Goal: Obtain resource: Obtain resource

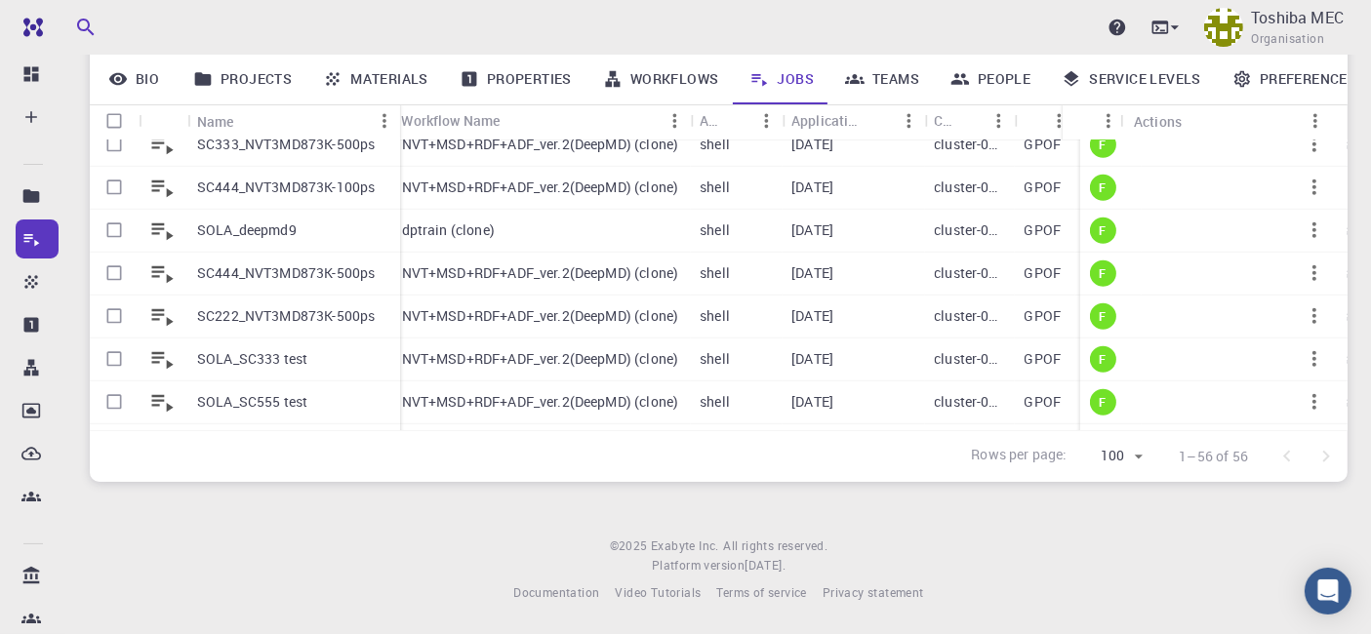
scroll to position [1261, 0]
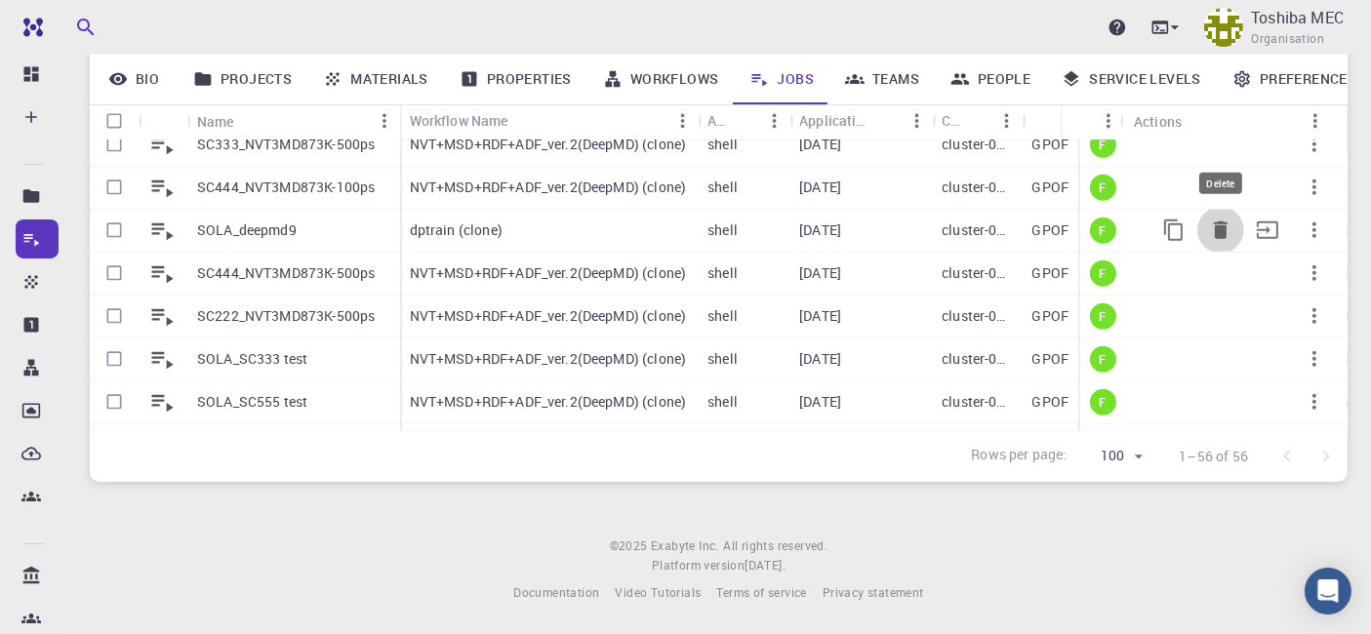
click at [1209, 221] on icon "Delete" at bounding box center [1220, 230] width 23 height 23
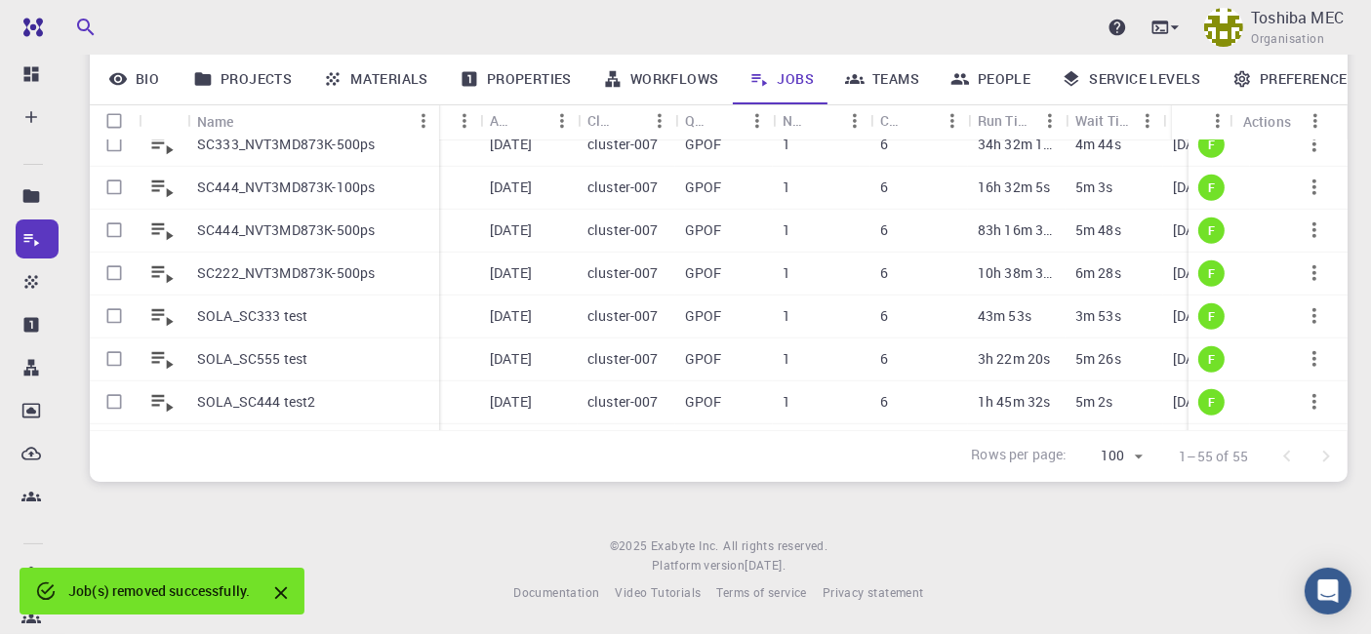
drag, startPoint x: 283, startPoint y: 118, endPoint x: 437, endPoint y: 121, distance: 154.2
click at [437, 121] on div "Name" at bounding box center [441, 121] width 20 height 38
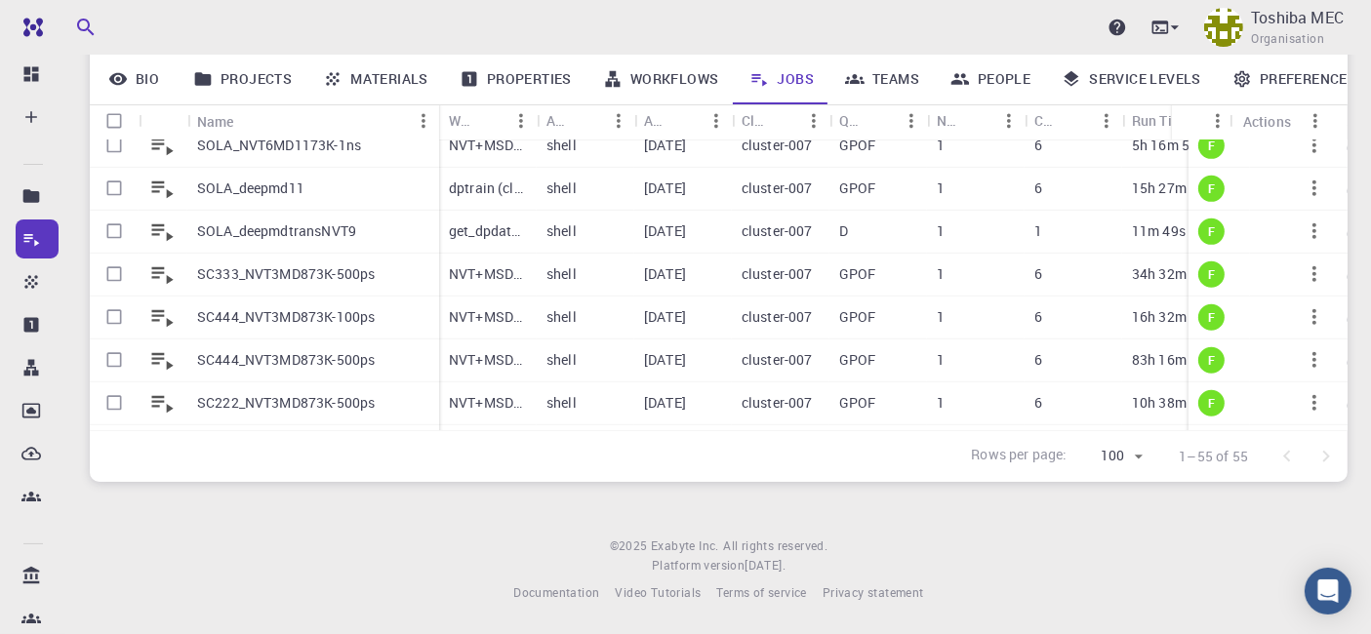
scroll to position [1088, 0]
click at [1302, 185] on icon "button" at bounding box center [1313, 189] width 23 height 23
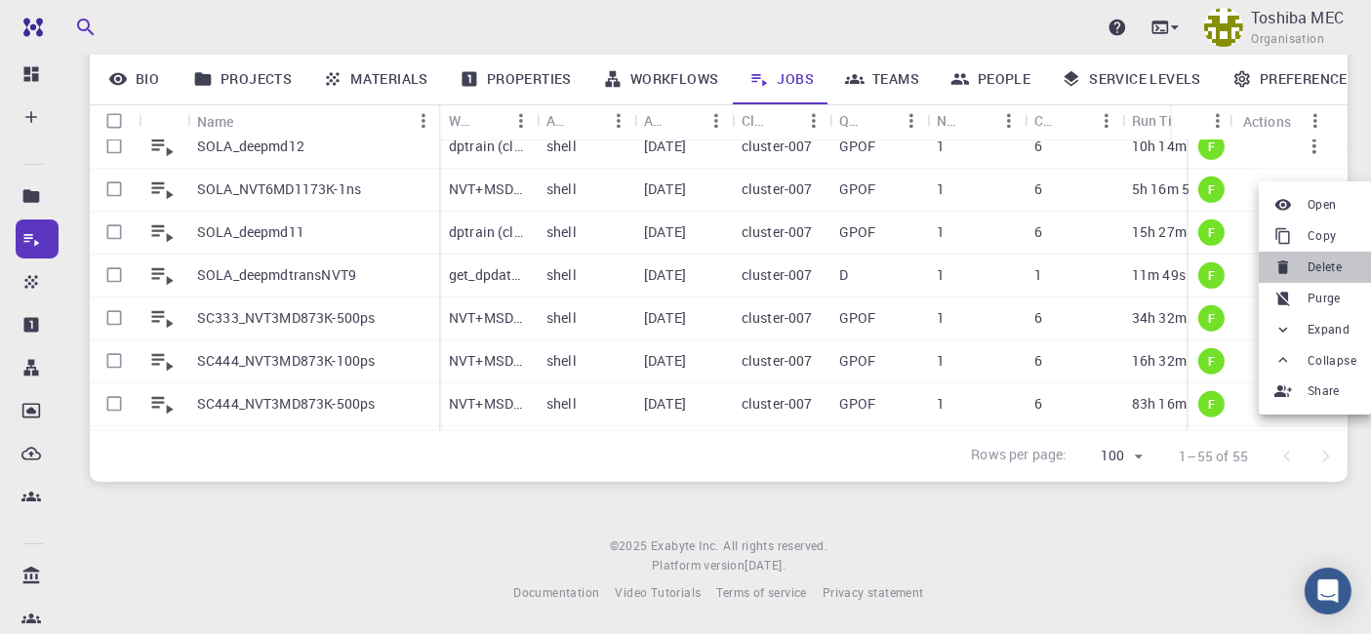
click at [1297, 271] on div at bounding box center [1286, 268] width 25 height 18
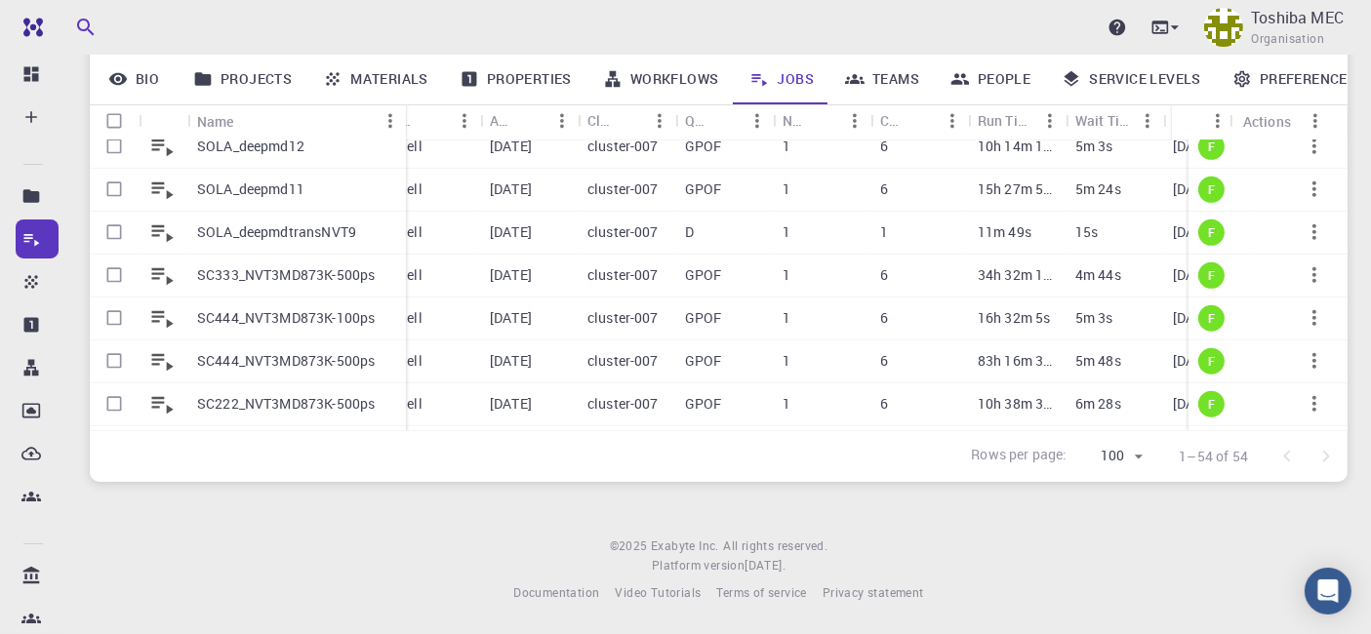
drag, startPoint x: 280, startPoint y: 112, endPoint x: 326, endPoint y: 183, distance: 84.7
click at [401, 113] on div "Name" at bounding box center [408, 121] width 20 height 38
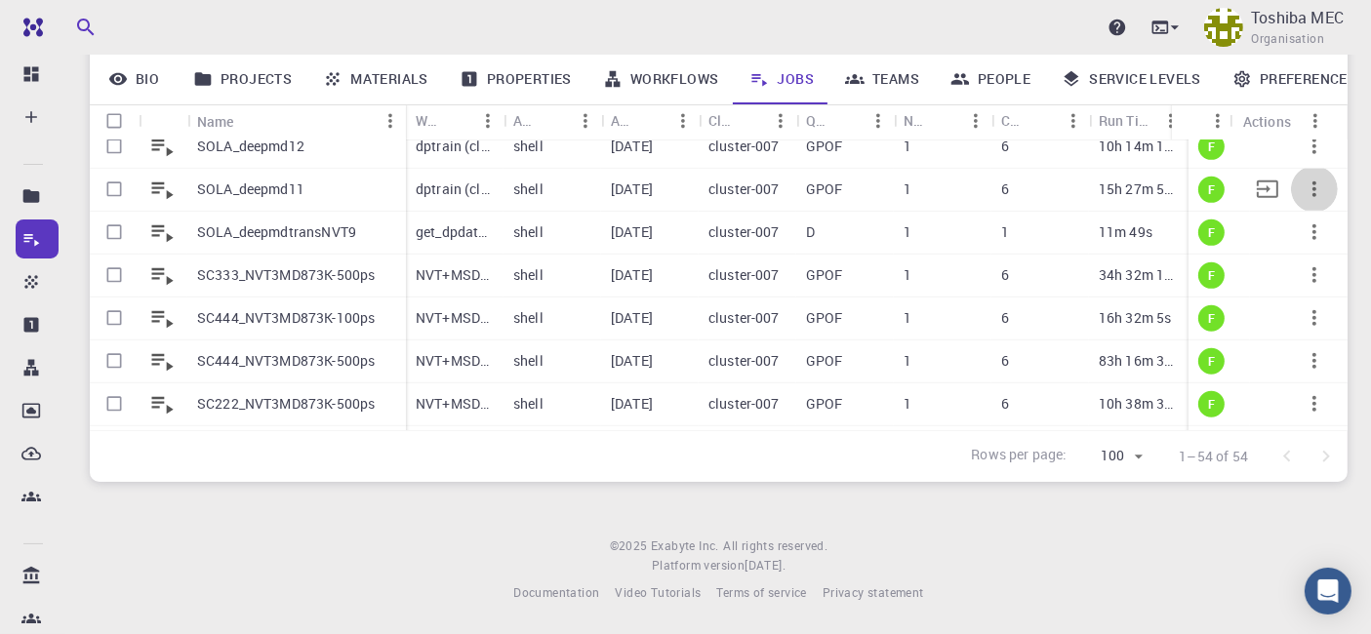
click at [1302, 183] on icon "button" at bounding box center [1313, 189] width 23 height 23
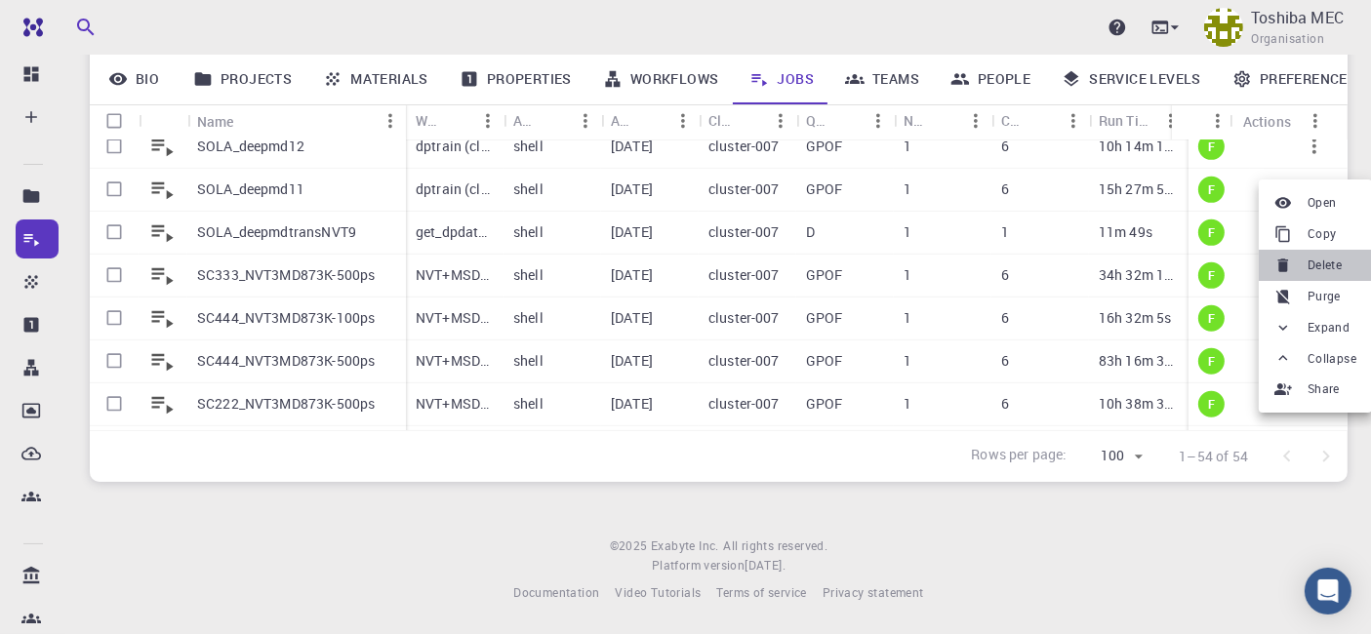
click at [1311, 260] on span "Delete" at bounding box center [1324, 266] width 34 height 20
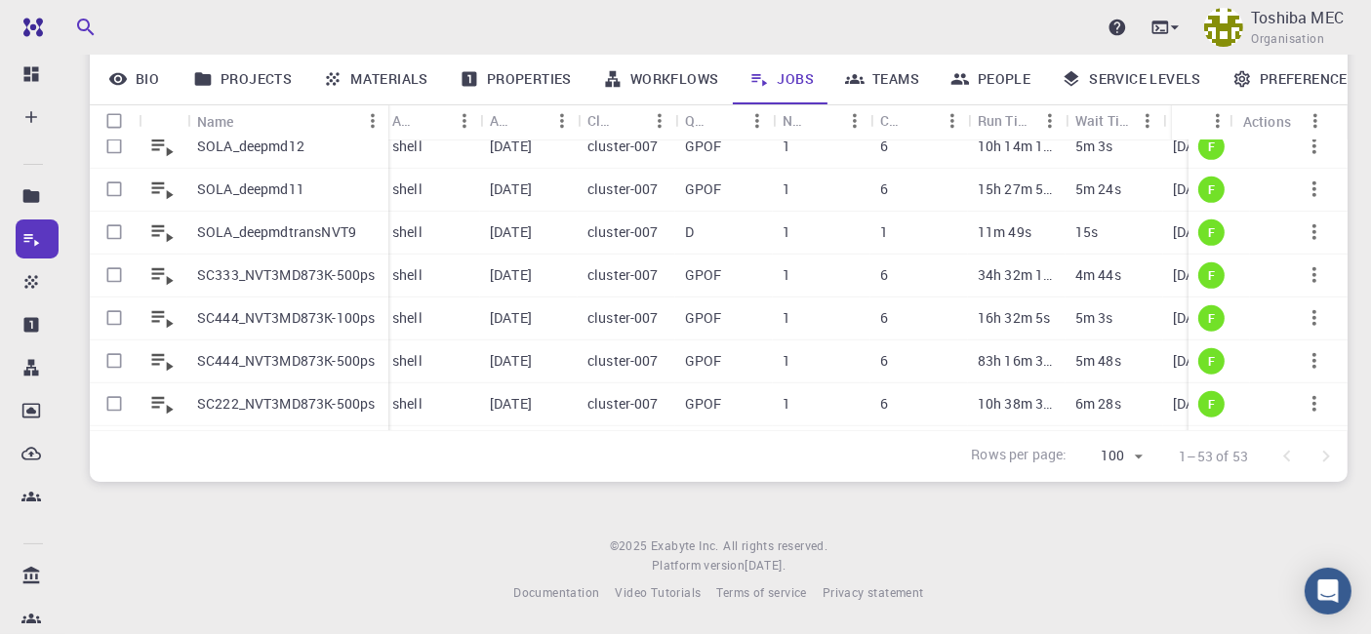
drag, startPoint x: 282, startPoint y: 115, endPoint x: 388, endPoint y: 191, distance: 130.8
click at [387, 115] on div "Name" at bounding box center [390, 121] width 20 height 38
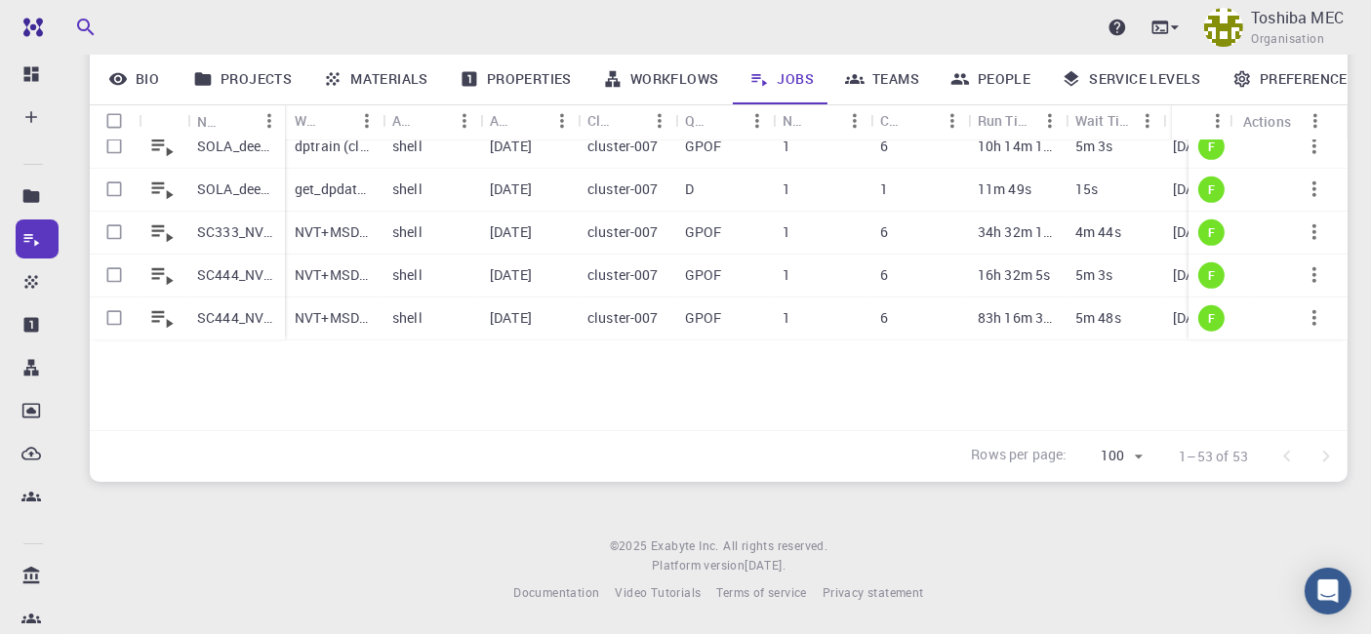
scroll to position [858, 0]
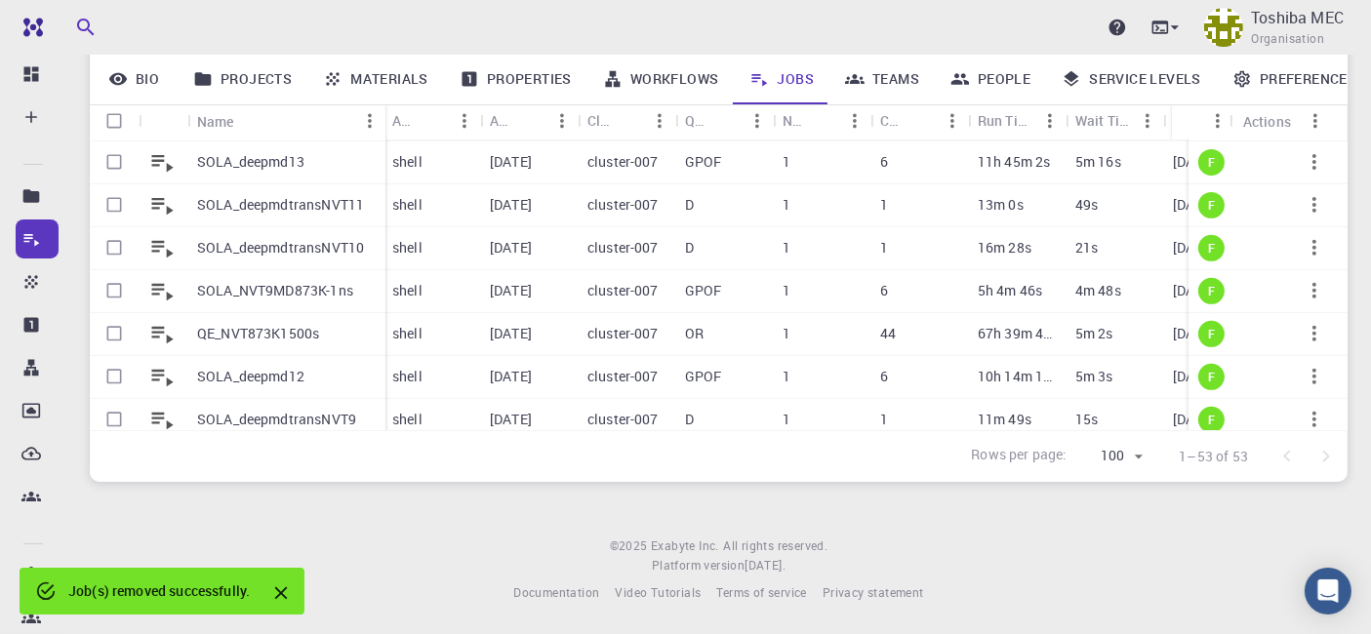
drag, startPoint x: 282, startPoint y: 120, endPoint x: 381, endPoint y: 118, distance: 99.5
click at [381, 118] on div "Name" at bounding box center [388, 121] width 20 height 38
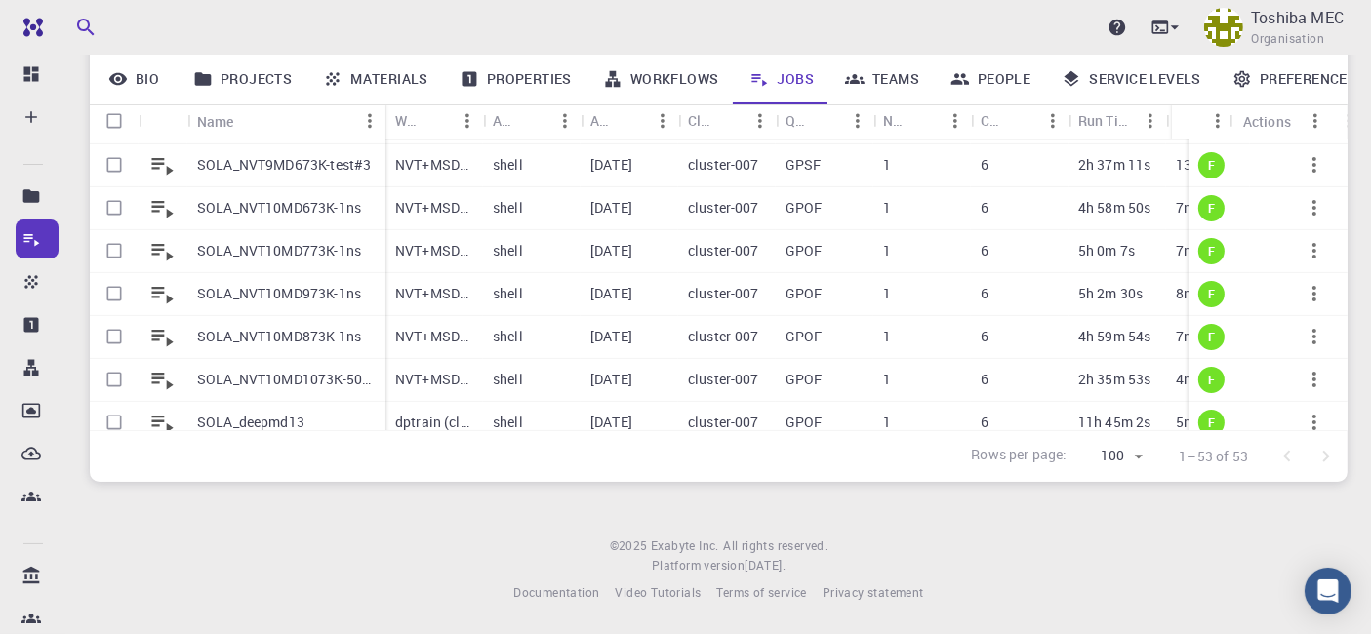
scroll to position [554, 0]
drag, startPoint x: 384, startPoint y: 123, endPoint x: 425, endPoint y: 121, distance: 41.0
click at [425, 121] on div "Name" at bounding box center [429, 121] width 20 height 38
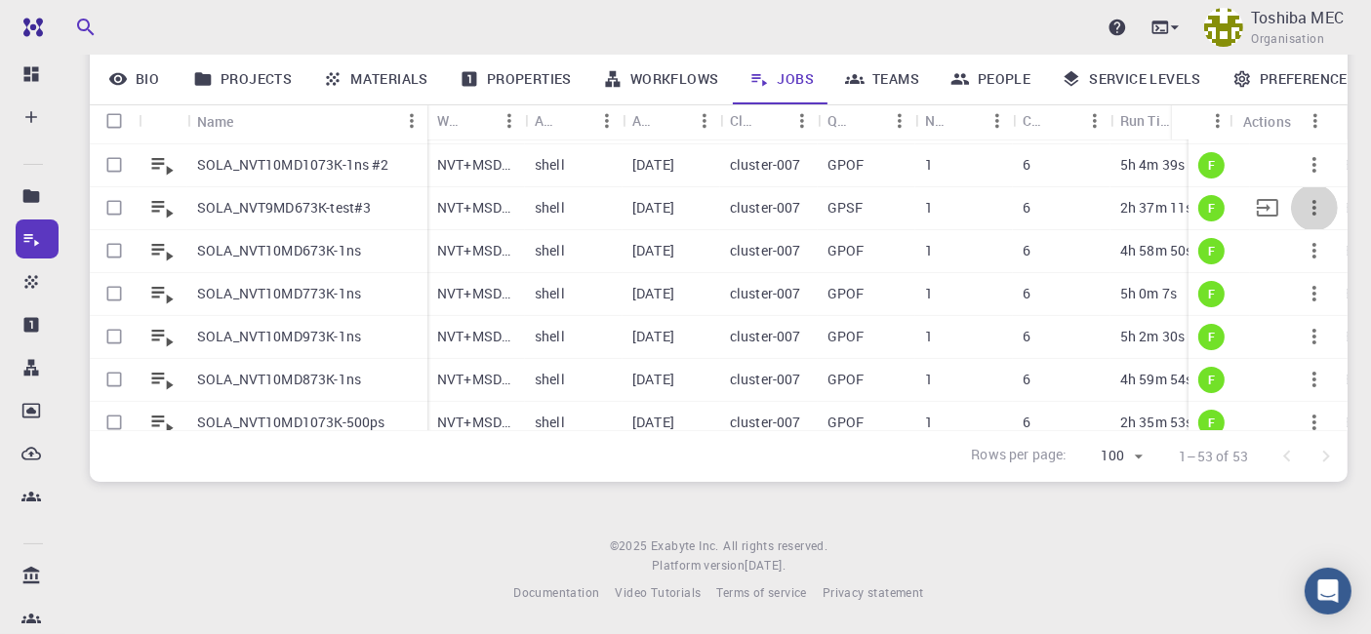
click at [1312, 212] on icon "button" at bounding box center [1314, 208] width 4 height 16
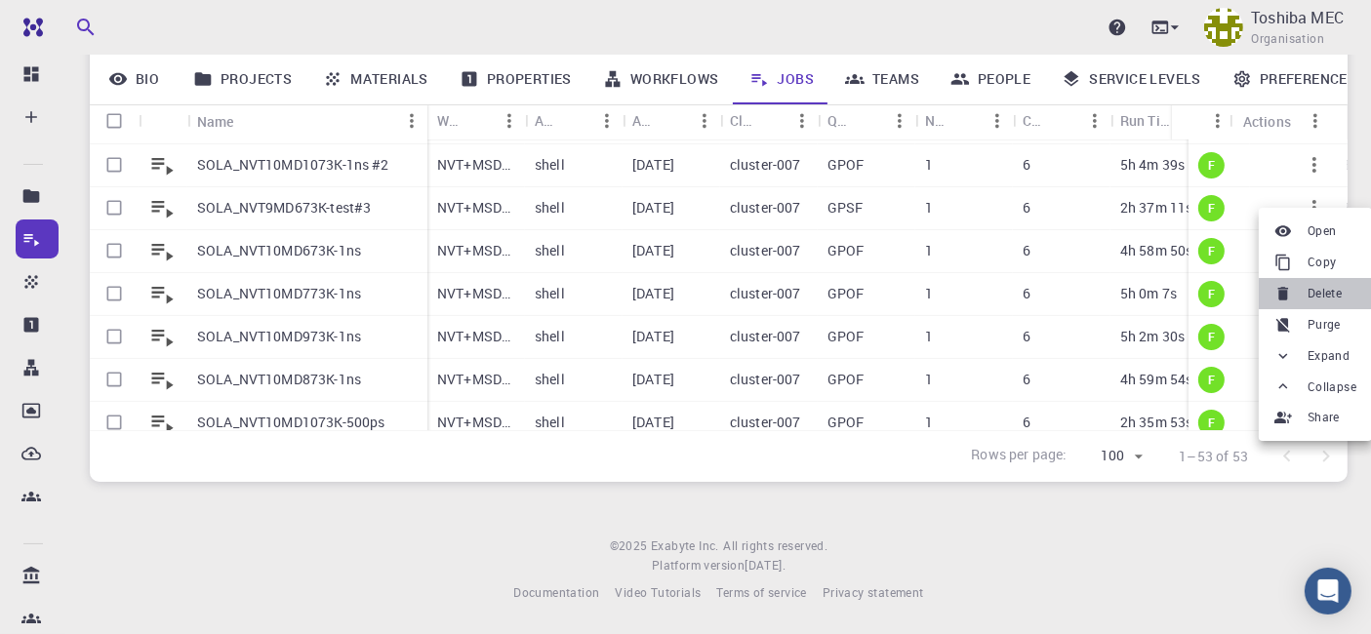
click at [1307, 288] on span "Delete" at bounding box center [1324, 294] width 34 height 20
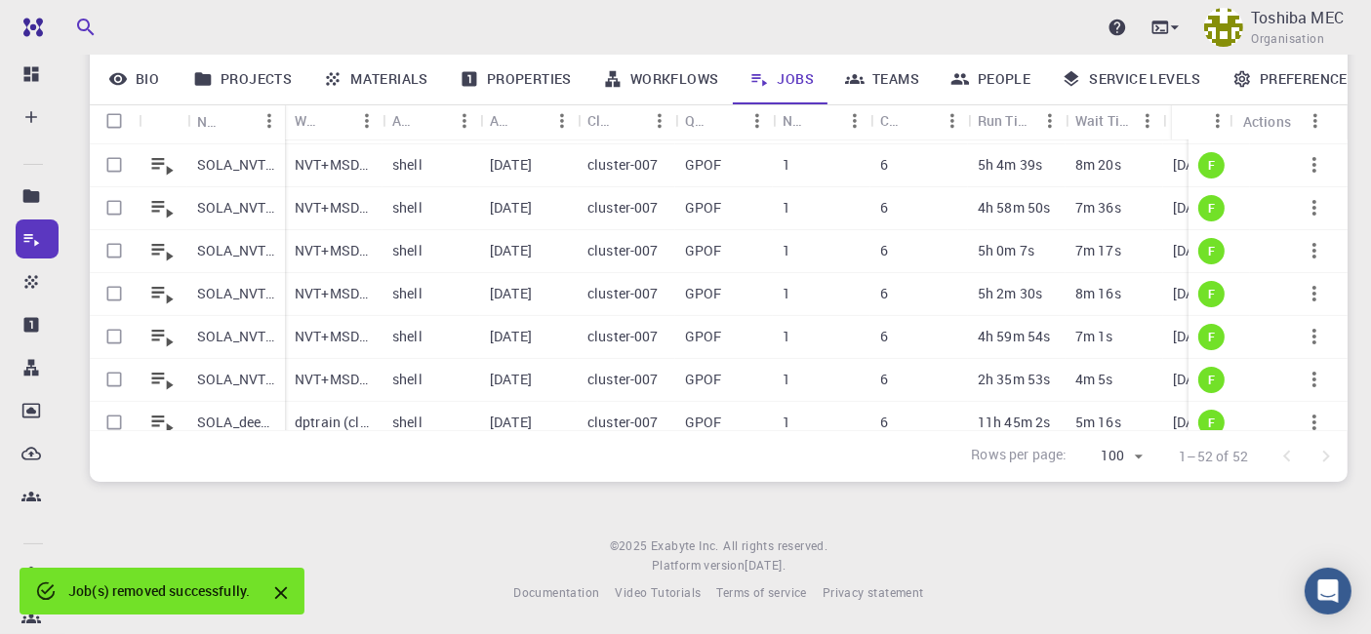
scroll to position [446, 0]
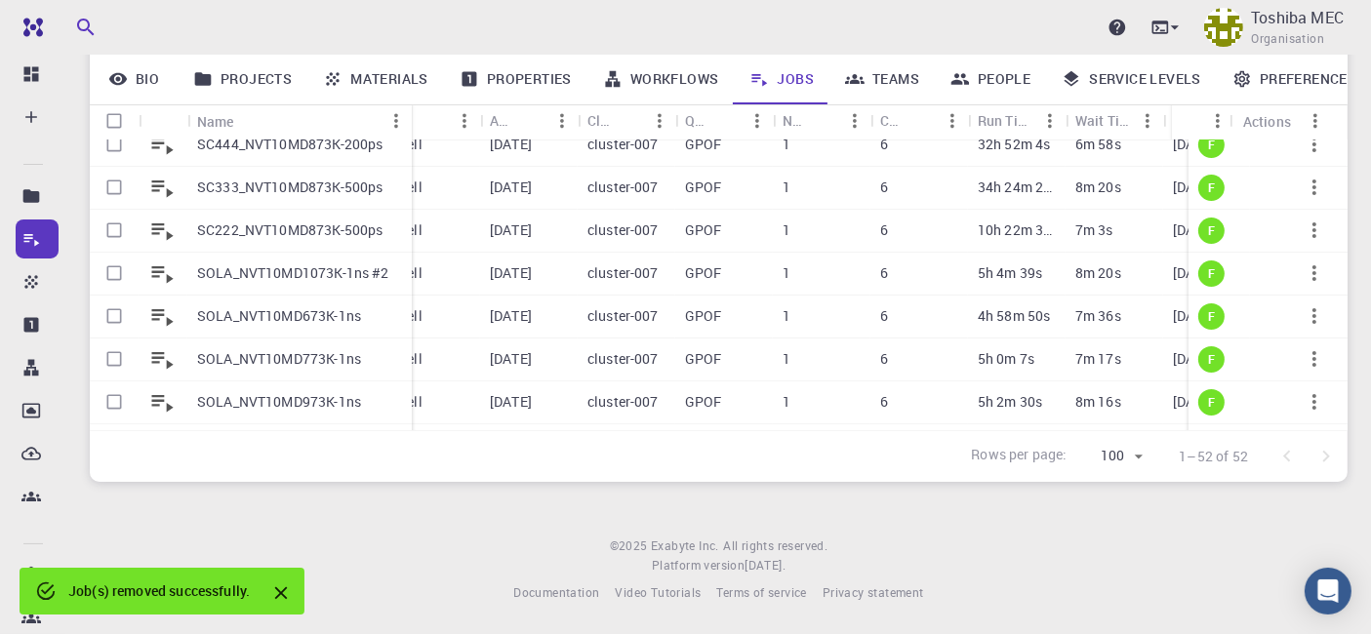
drag, startPoint x: 283, startPoint y: 117, endPoint x: 410, endPoint y: 117, distance: 126.8
click at [410, 117] on div "Name" at bounding box center [414, 121] width 20 height 38
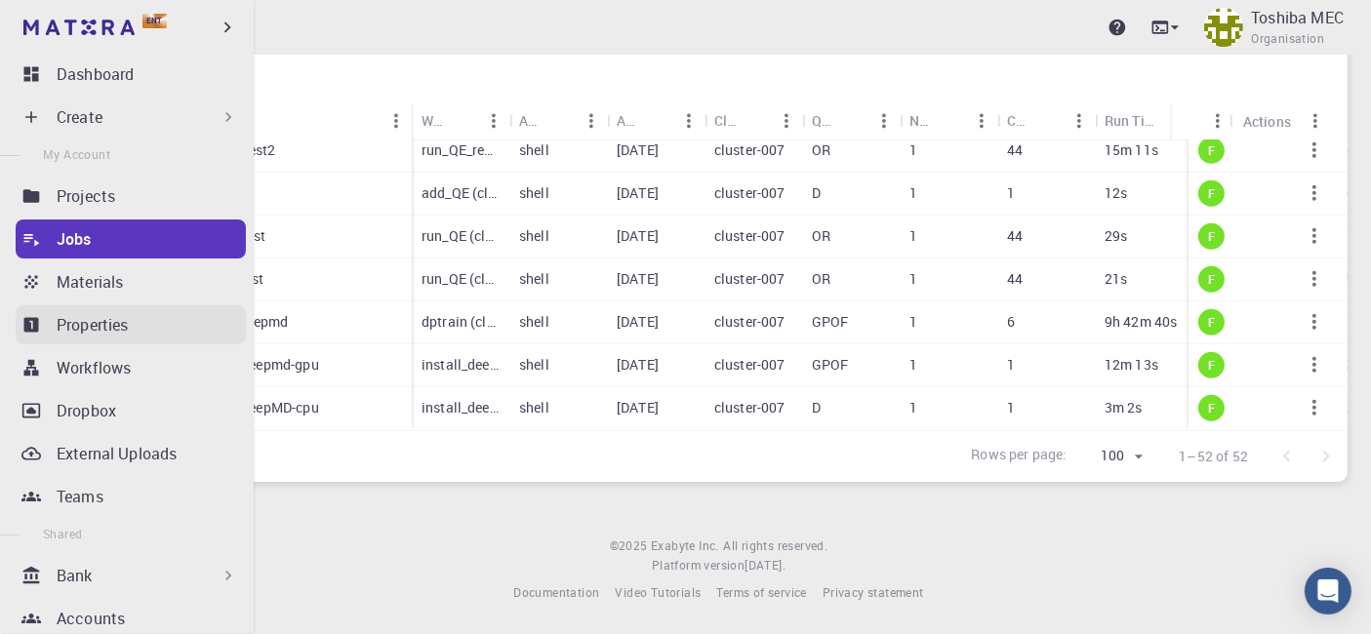
scroll to position [154, 0]
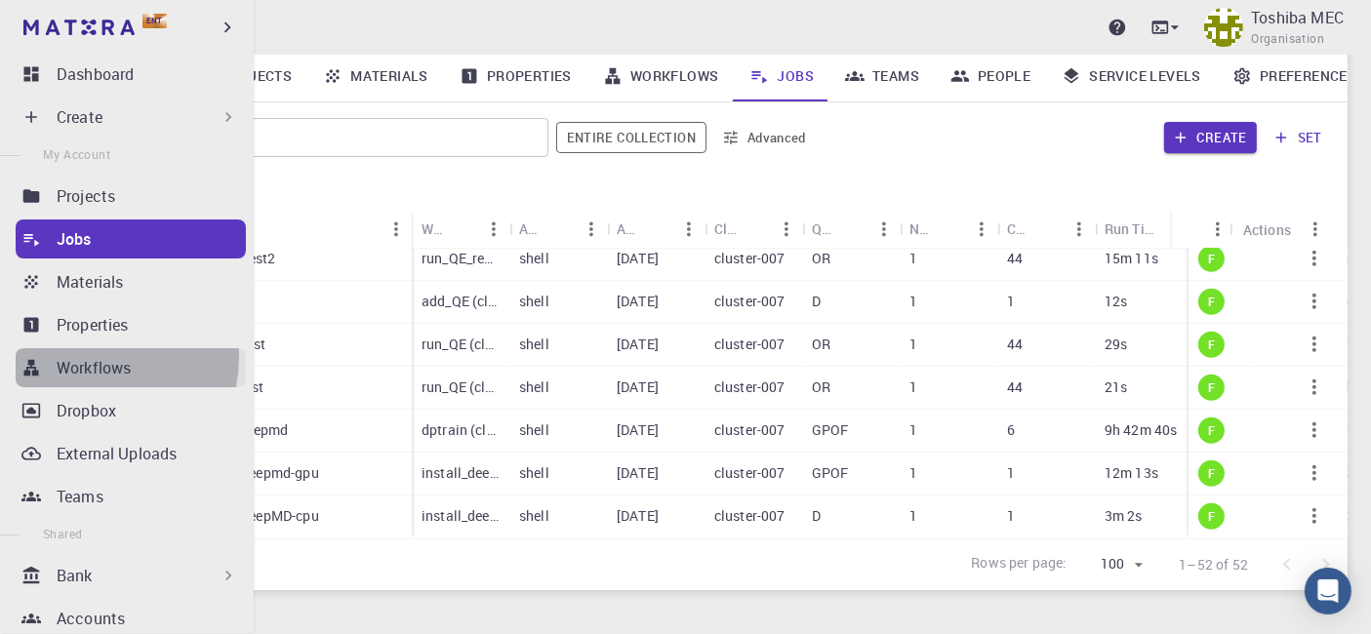
click at [92, 356] on p "Workflows" at bounding box center [94, 367] width 74 height 23
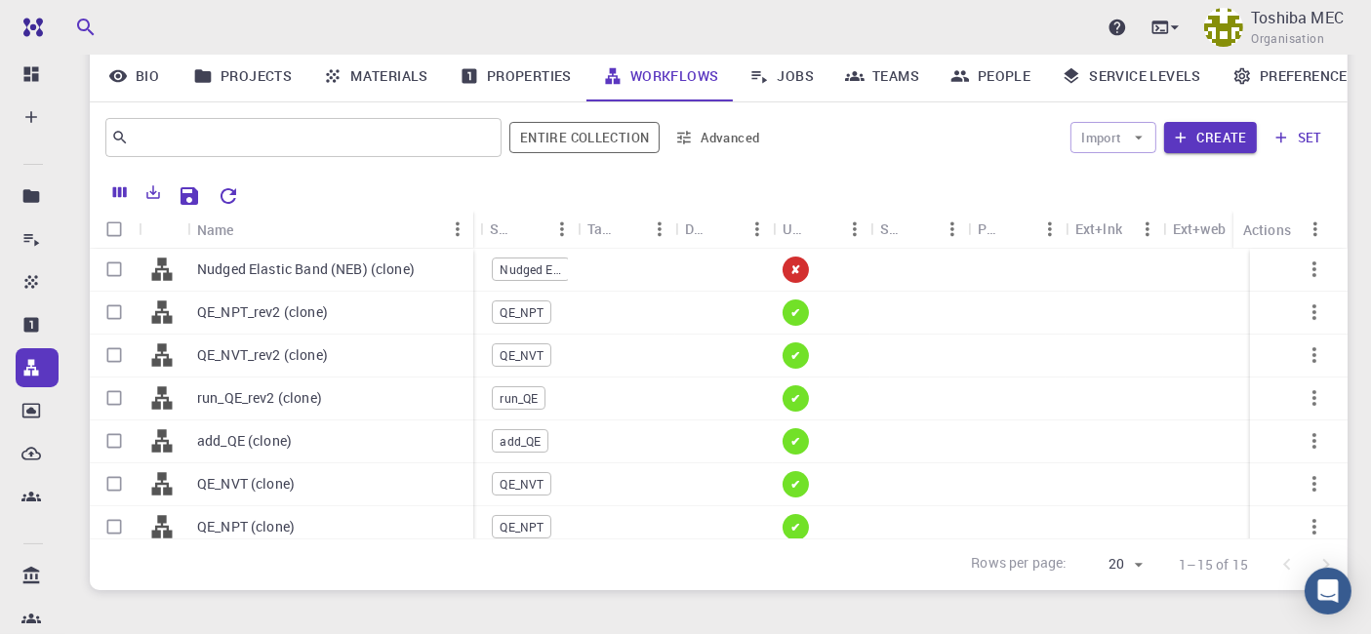
drag, startPoint x: 283, startPoint y: 232, endPoint x: 691, endPoint y: 390, distance: 437.3
click at [472, 228] on div "Name" at bounding box center [475, 230] width 20 height 38
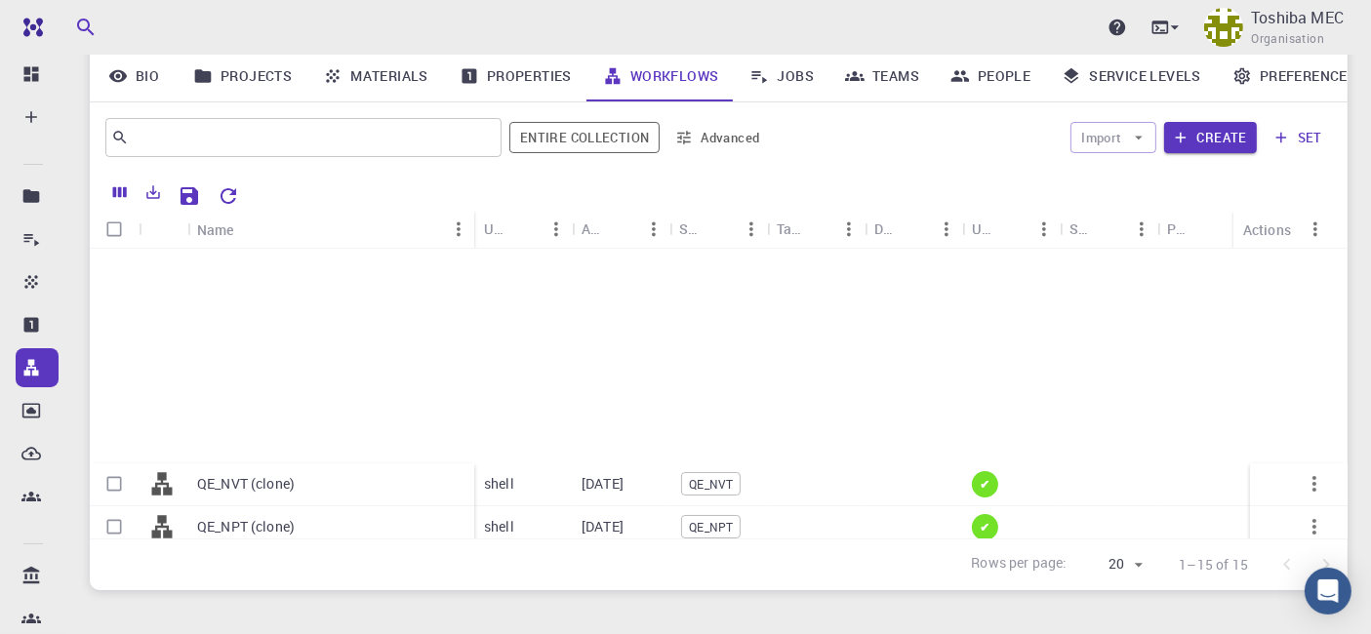
scroll to position [370, 0]
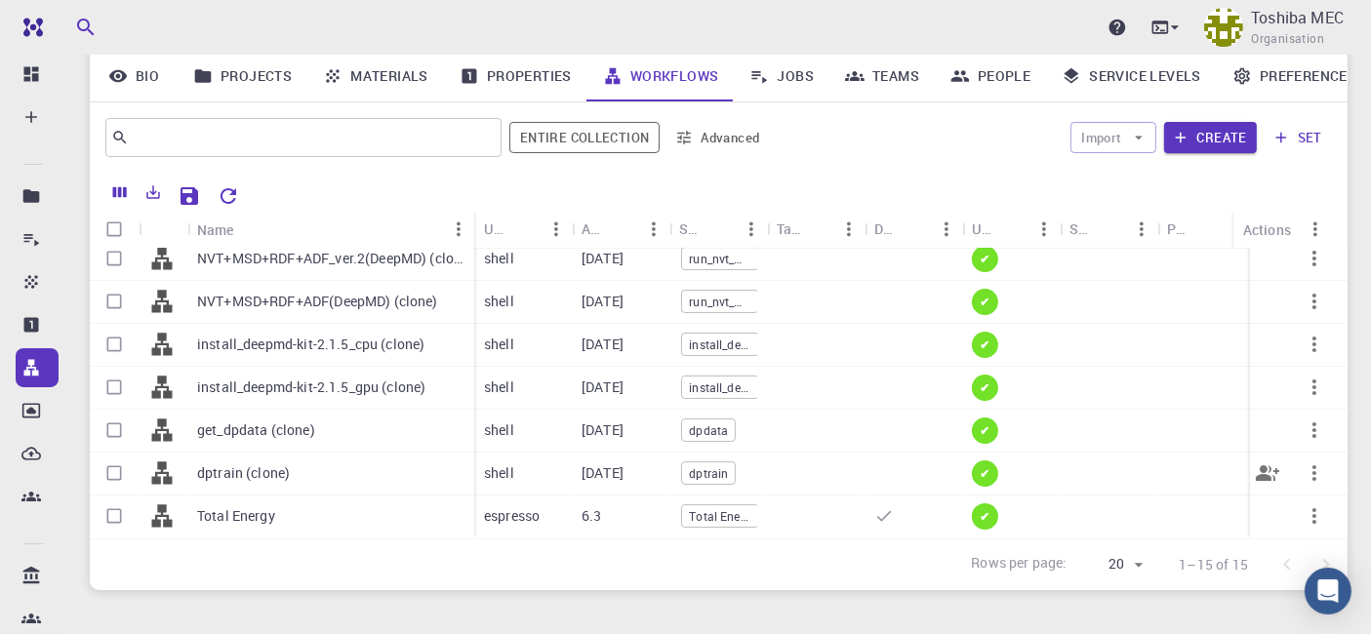
click at [300, 460] on div "dptrain (clone)" at bounding box center [330, 474] width 287 height 43
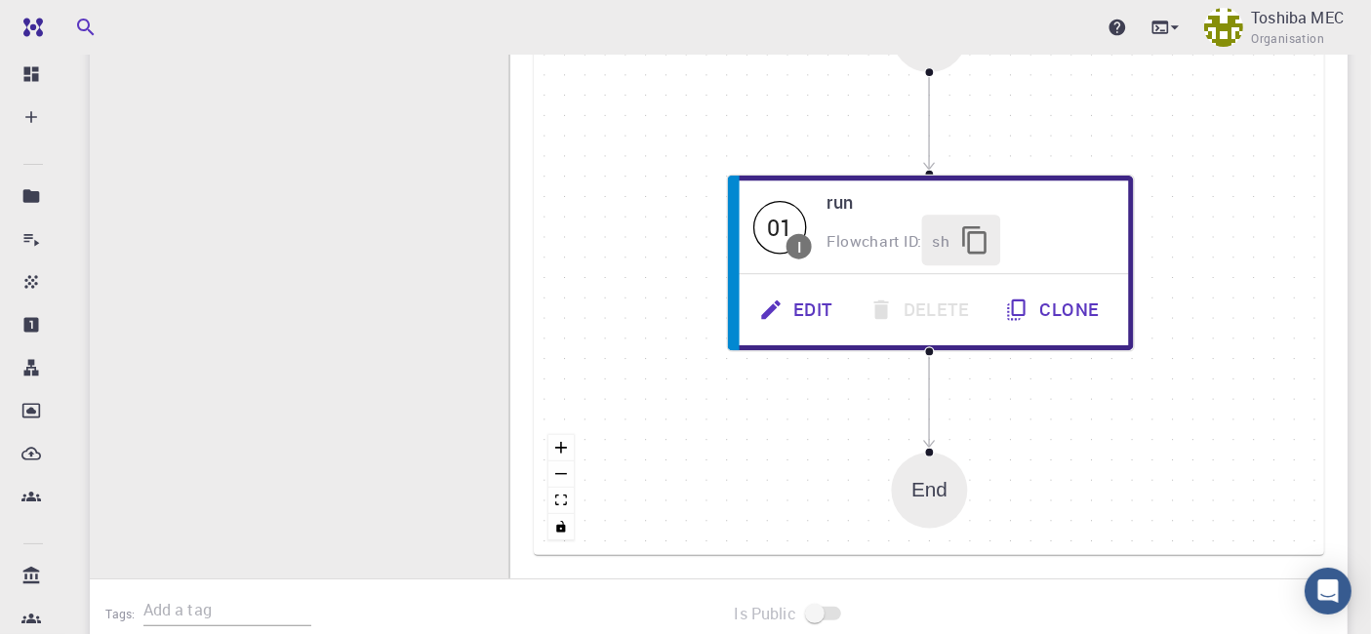
scroll to position [508, 0]
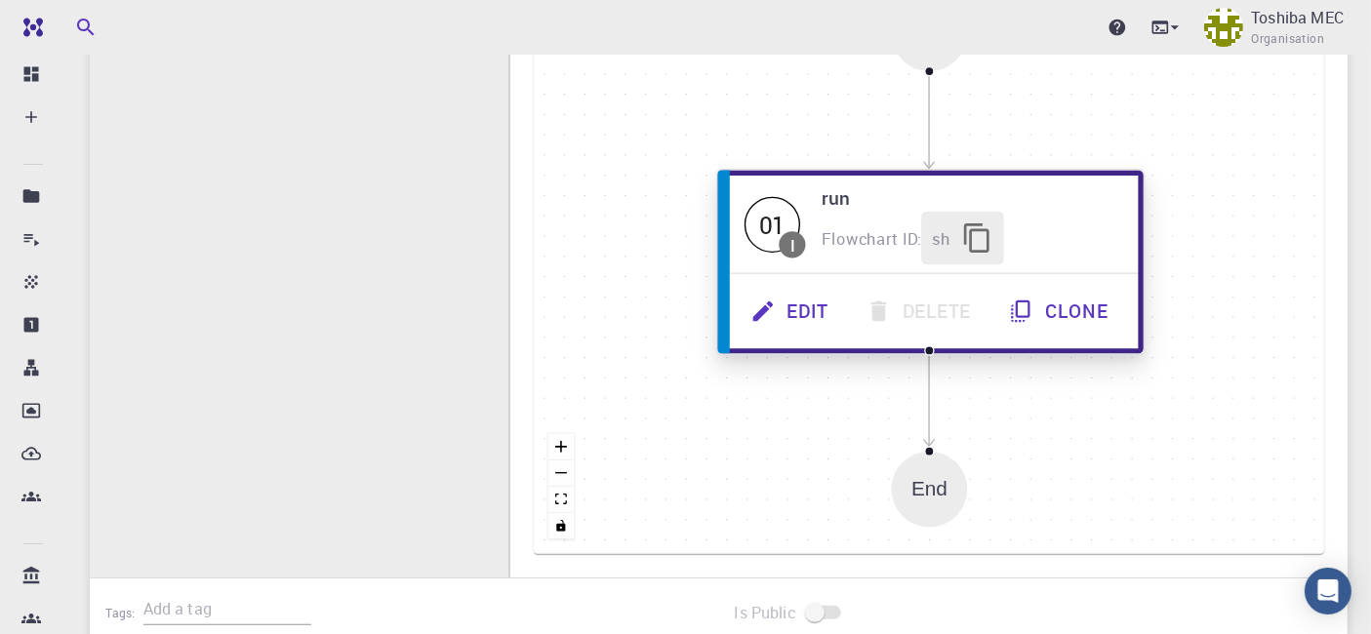
click at [809, 307] on button "Edit" at bounding box center [791, 312] width 115 height 54
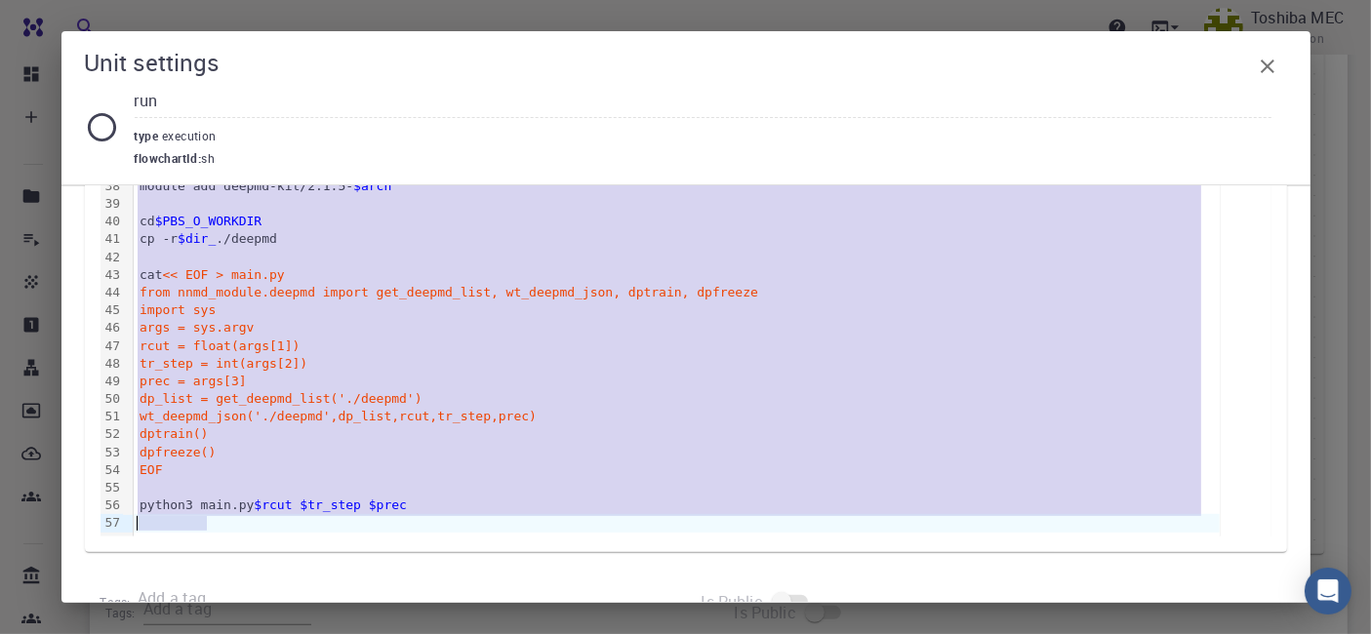
scroll to position [1042, 0]
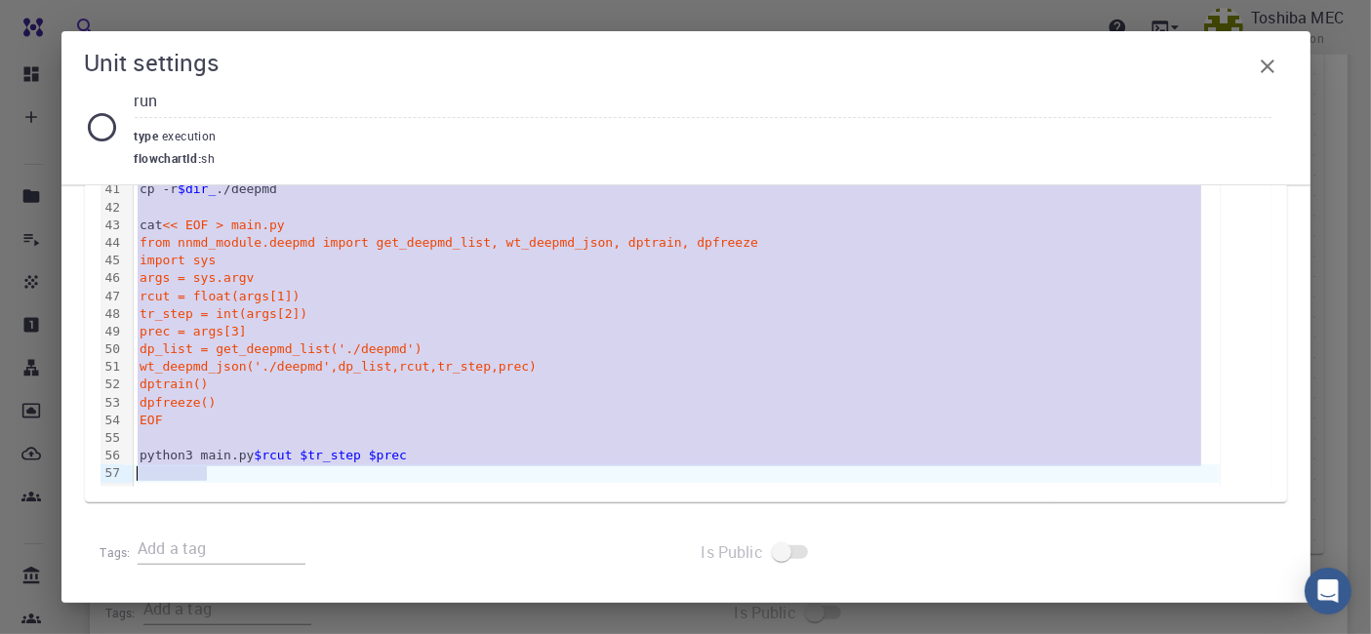
drag, startPoint x: 138, startPoint y: 400, endPoint x: 362, endPoint y: 480, distance: 238.2
copy div "#!/bin/bash # DeepMDポテンシャル学習 ################入力################################…"
click at [1277, 62] on icon "button" at bounding box center [1267, 66] width 23 height 23
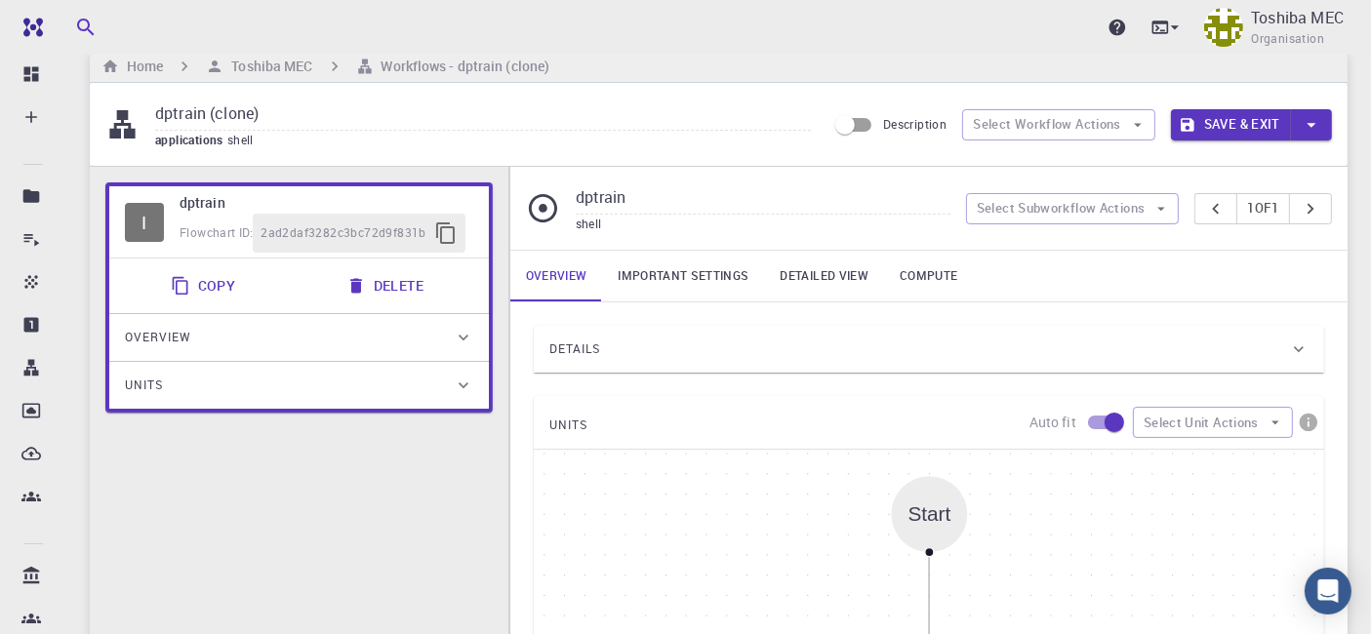
scroll to position [0, 0]
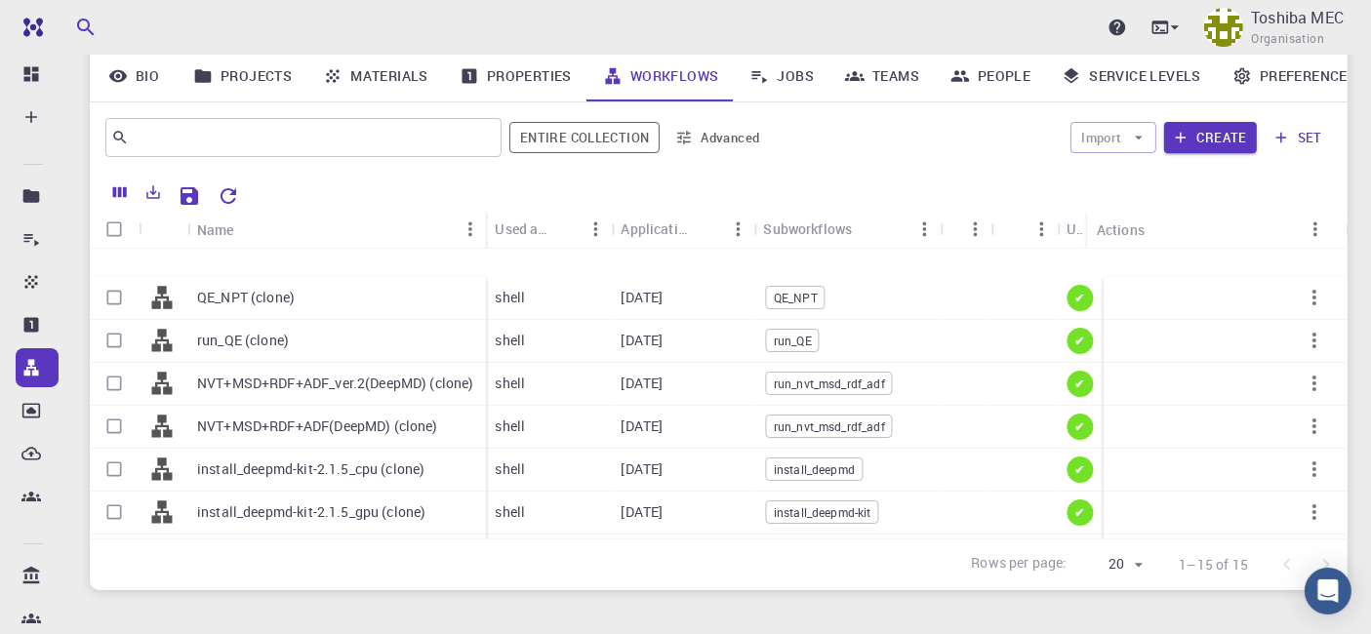
scroll to position [370, 0]
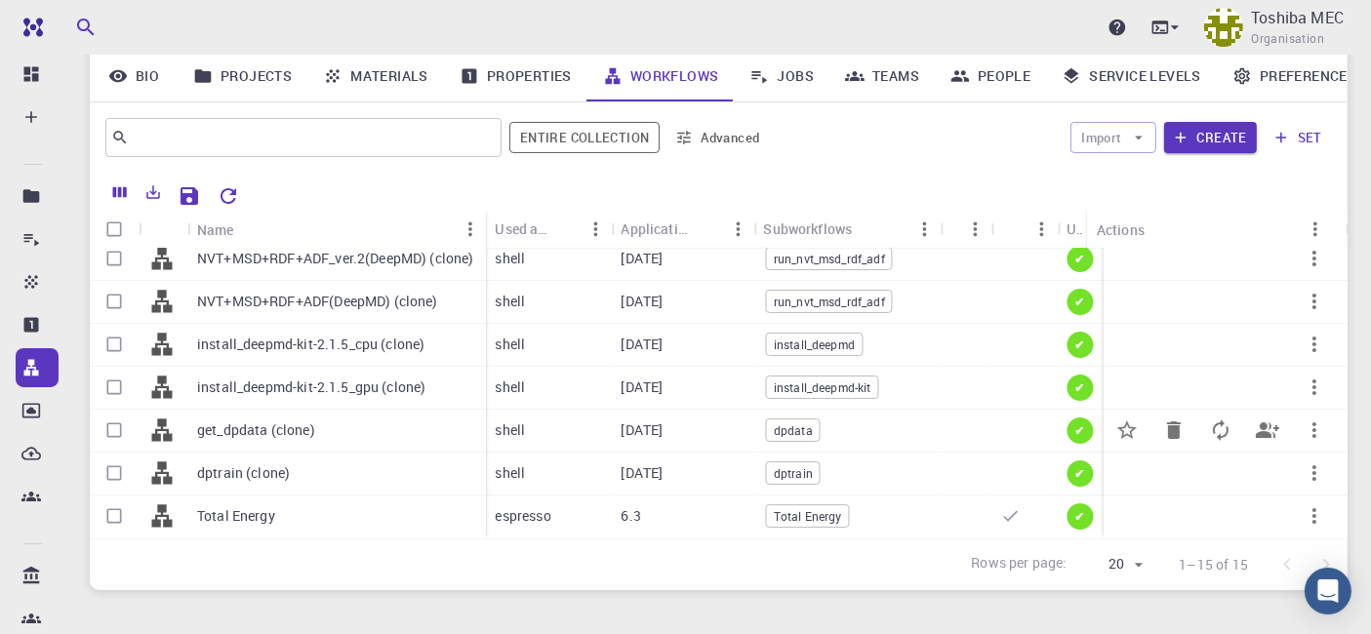
click at [264, 420] on p "get_dpdata (clone)" at bounding box center [256, 430] width 118 height 20
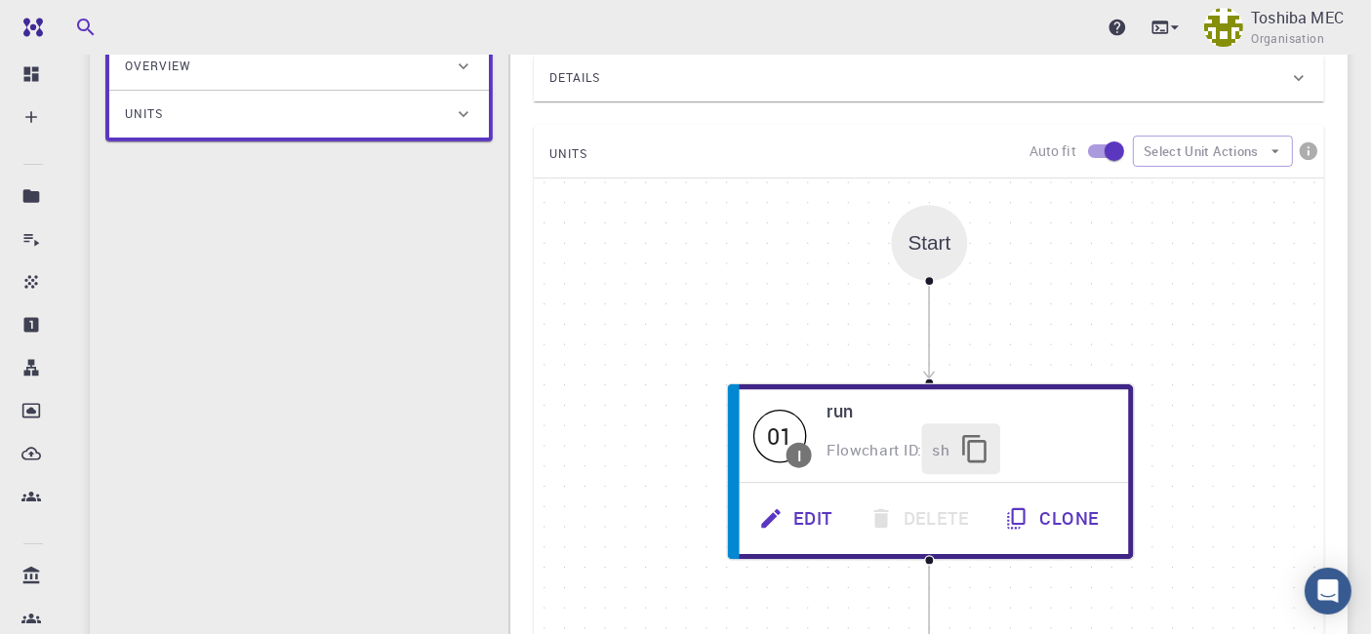
scroll to position [368, 0]
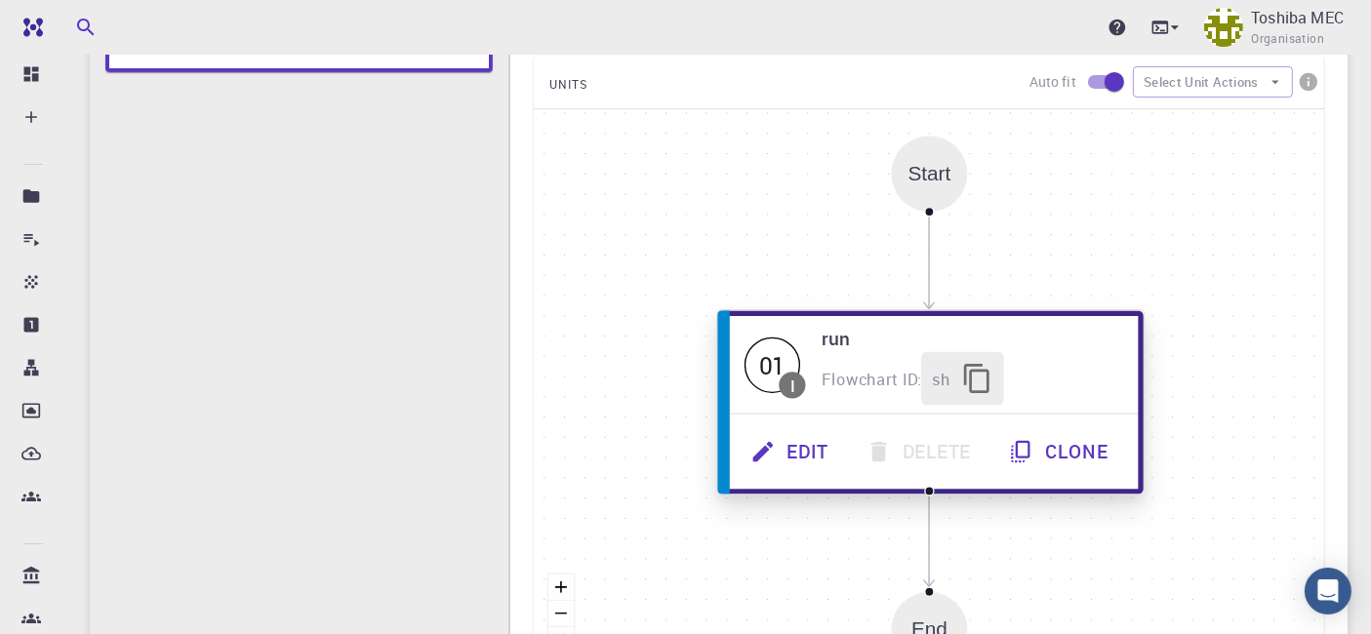
click at [772, 453] on icon "button" at bounding box center [762, 451] width 26 height 26
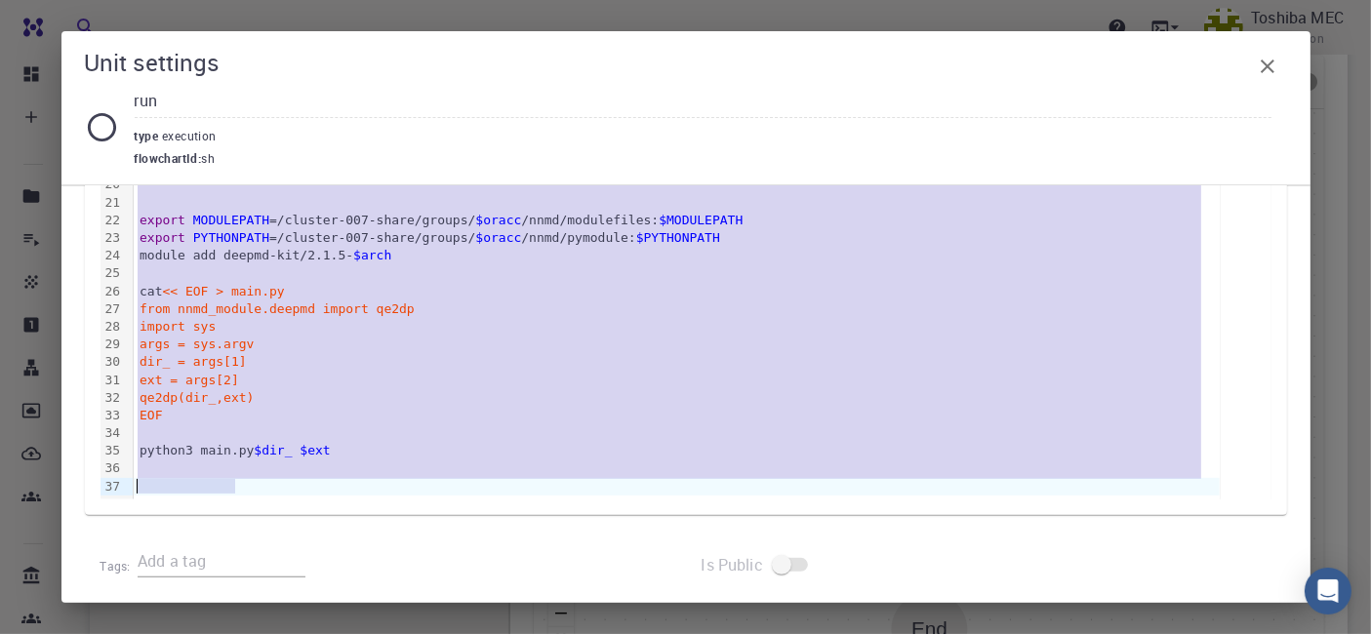
scroll to position [686, 0]
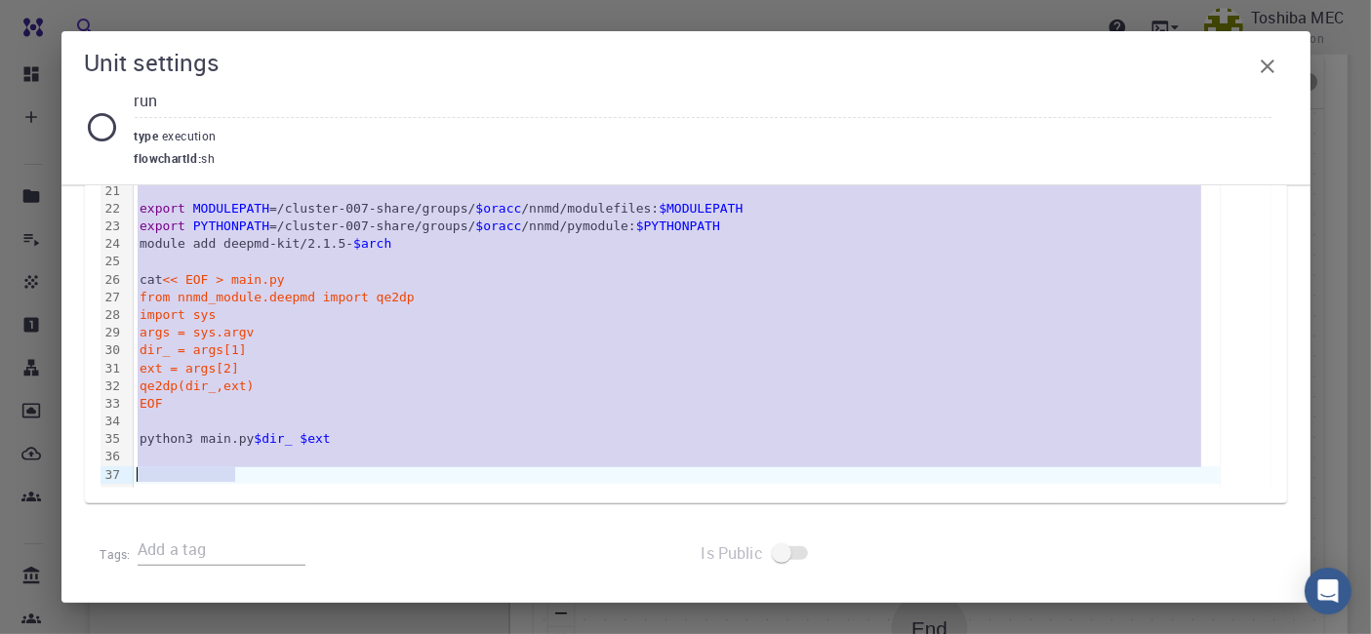
drag, startPoint x: 139, startPoint y: 499, endPoint x: 420, endPoint y: 489, distance: 282.1
click at [420, 489] on div "script.sh template preview 99 1 2 3 4 5 6 7 8 9 10 11 12 13 14 15 16 17 18 19 2…" at bounding box center [686, 100] width 1202 height 807
copy div "# QE計算結果⇒DeepMD学習データ変換 ################入力##################################### …"
drag, startPoint x: 1269, startPoint y: 68, endPoint x: 1015, endPoint y: 64, distance: 254.7
click at [1269, 67] on icon "button" at bounding box center [1267, 66] width 23 height 23
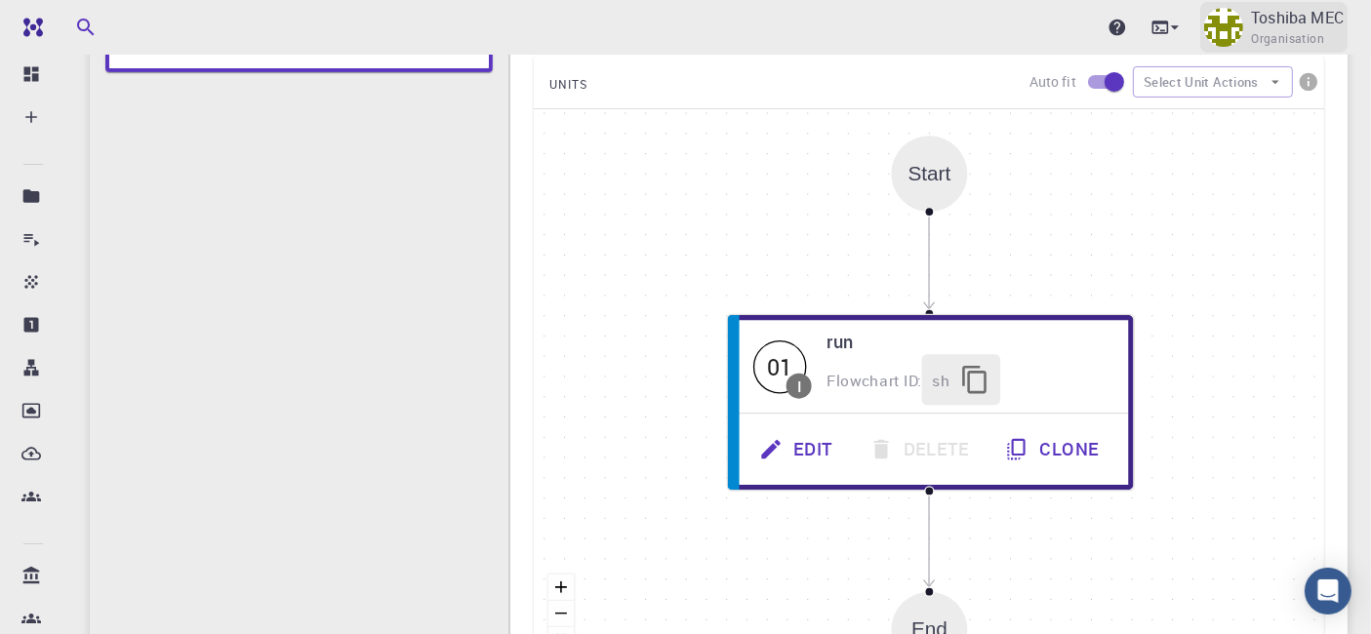
click at [1277, 31] on span "Organisation" at bounding box center [1287, 39] width 73 height 20
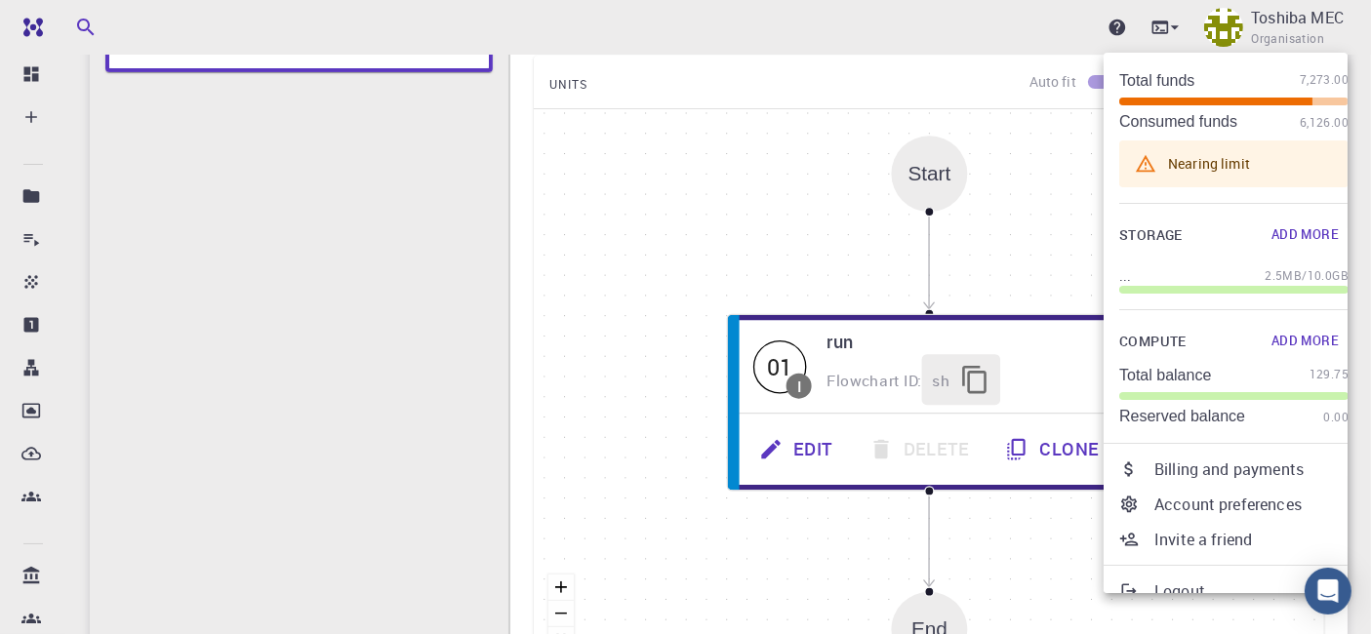
scroll to position [95, 0]
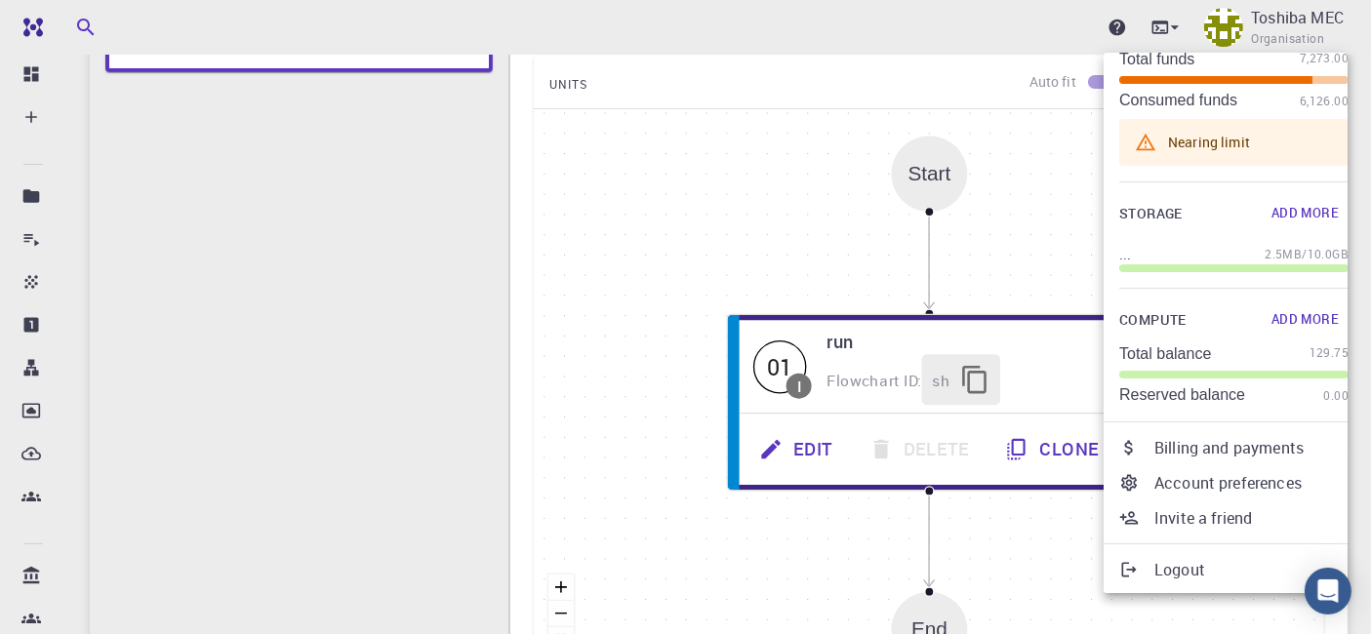
click at [1174, 567] on p "Logout" at bounding box center [1251, 569] width 194 height 23
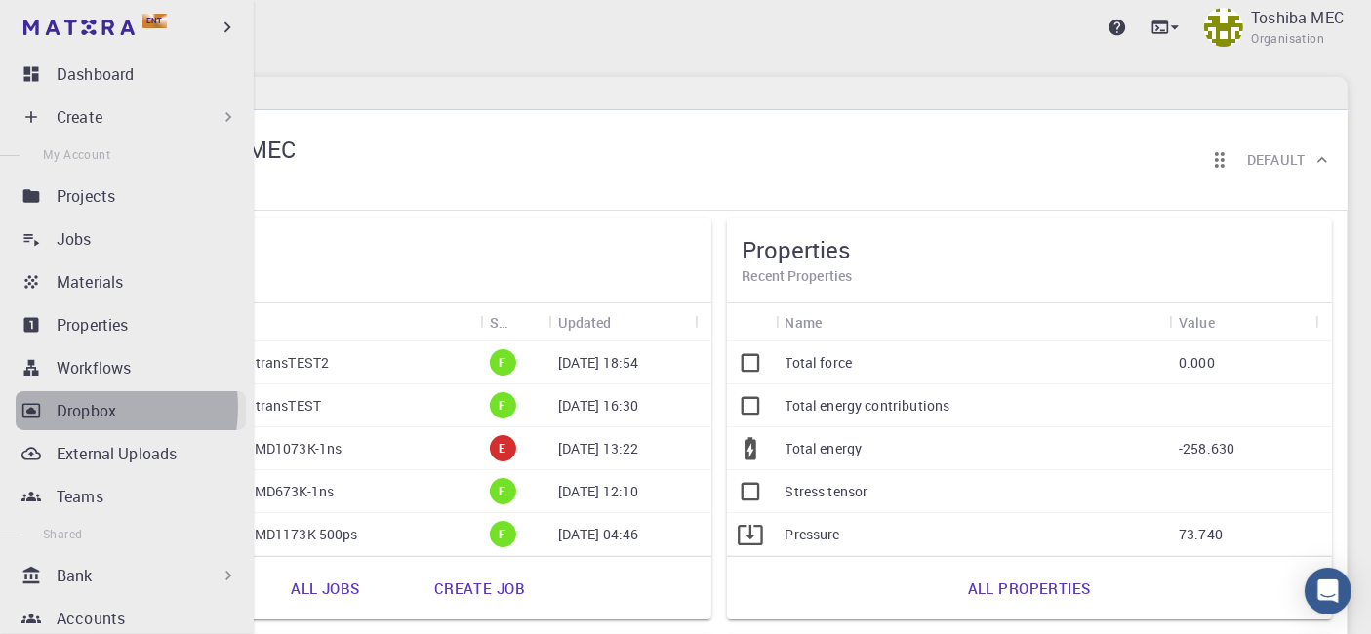
click at [84, 407] on p "Dropbox" at bounding box center [87, 410] width 60 height 23
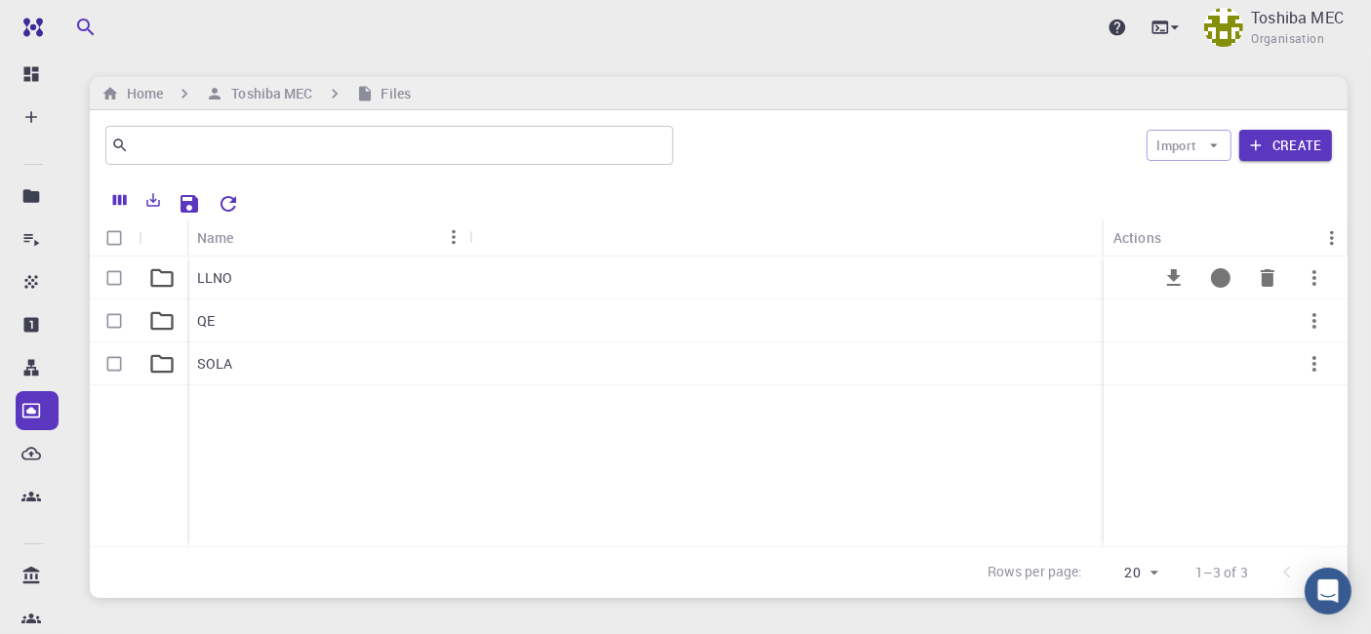
click at [211, 283] on p "LLNO" at bounding box center [215, 278] width 36 height 20
click at [222, 361] on p "NVT" at bounding box center [210, 364] width 26 height 20
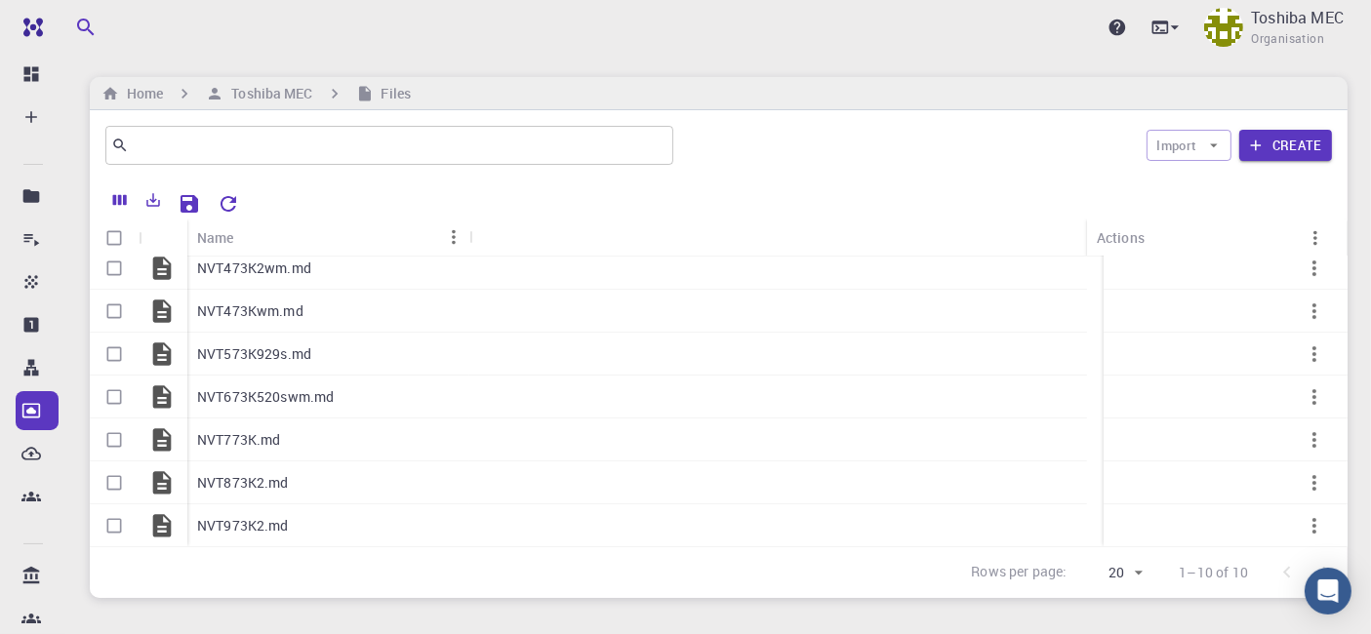
scroll to position [53, 0]
